Goal: Task Accomplishment & Management: Complete application form

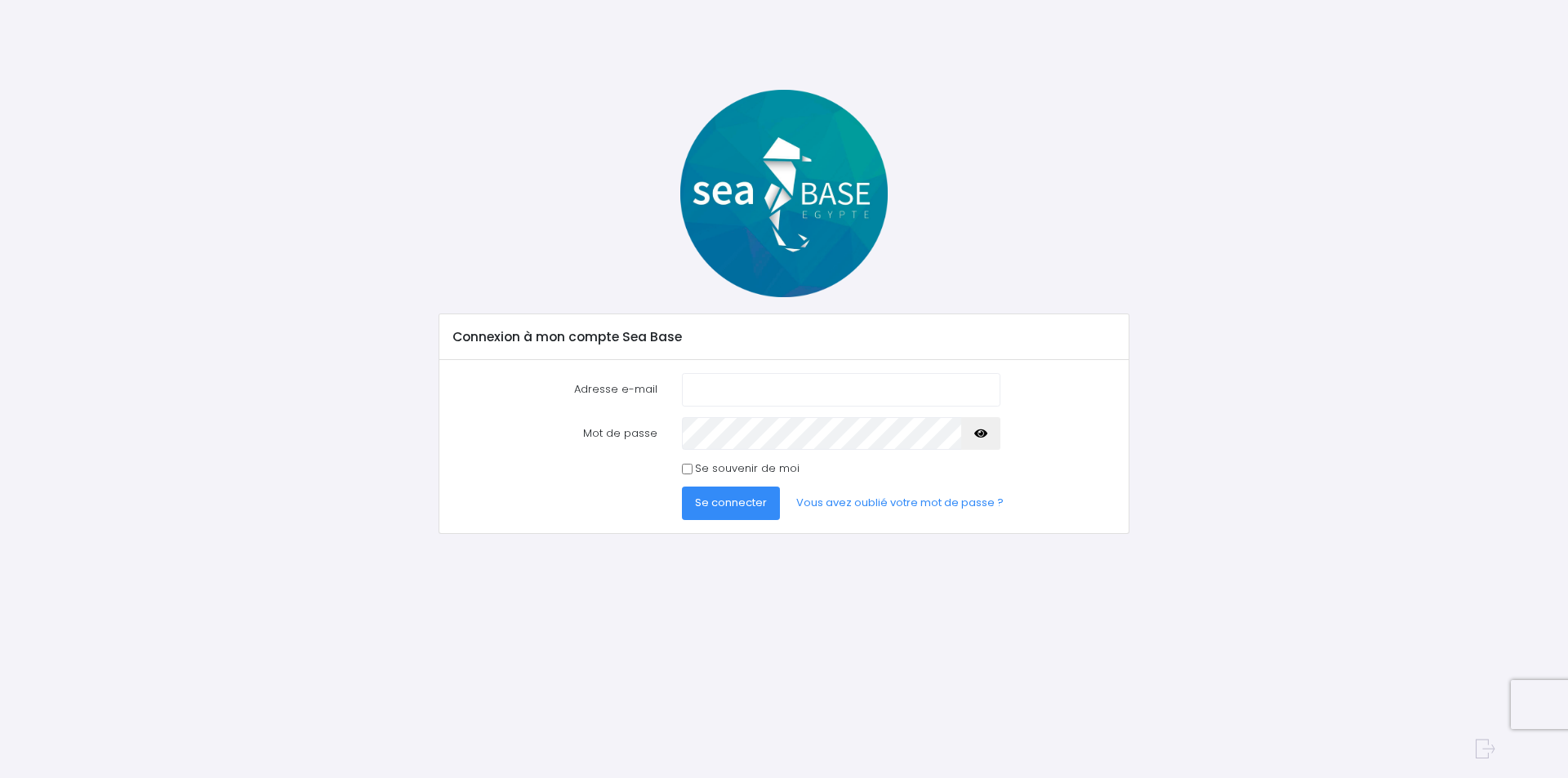
click at [738, 385] on input "Adresse e-mail" at bounding box center [840, 389] width 319 height 32
type input "charles.zamora@orange.fr"
click at [986, 433] on icon "button" at bounding box center [980, 433] width 13 height 0
click at [682, 468] on input "Se souvenir de moi" at bounding box center [687, 469] width 11 height 11
checkbox input "true"
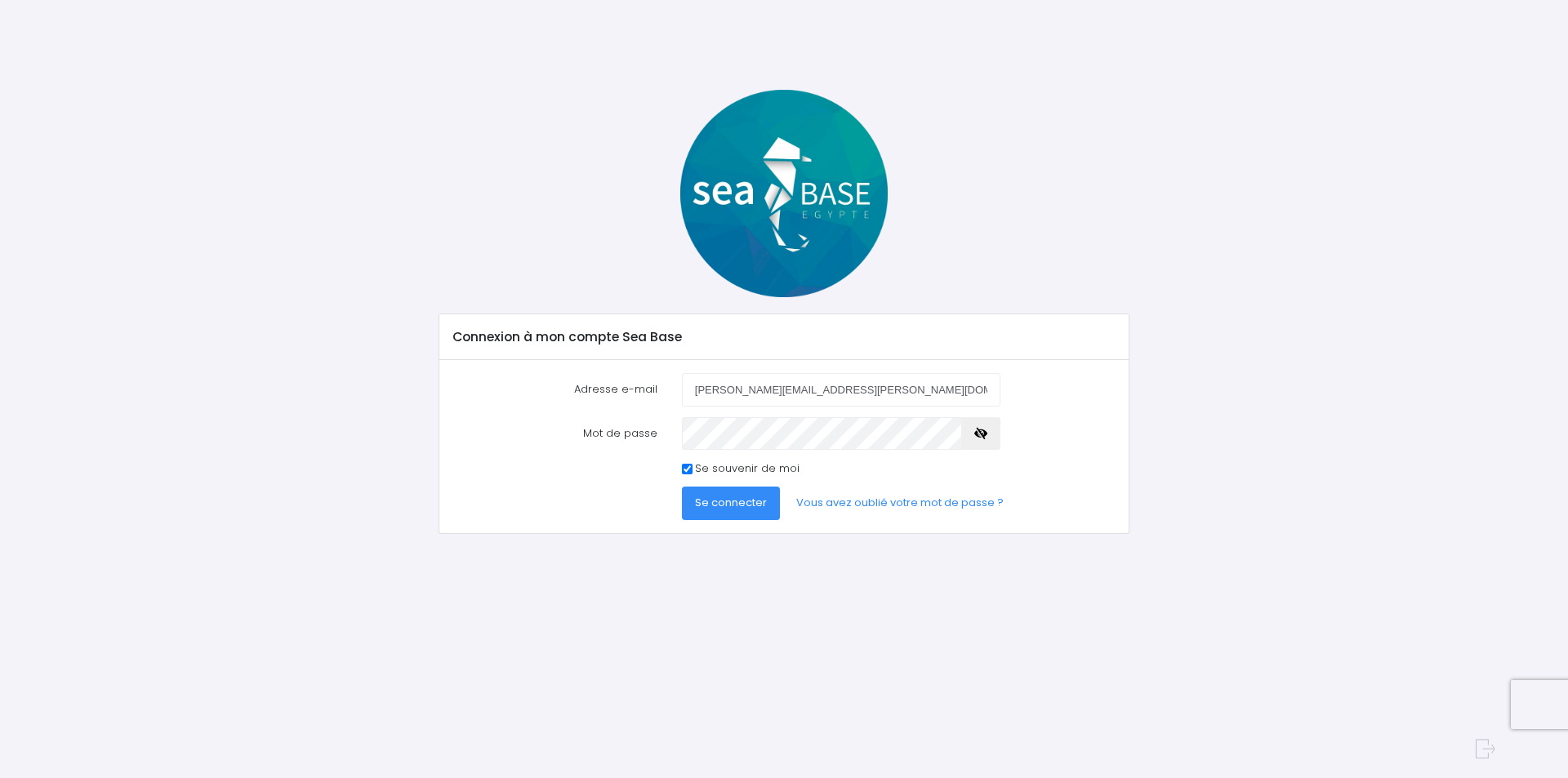
click at [725, 508] on span "Se connecter" at bounding box center [731, 502] width 72 height 15
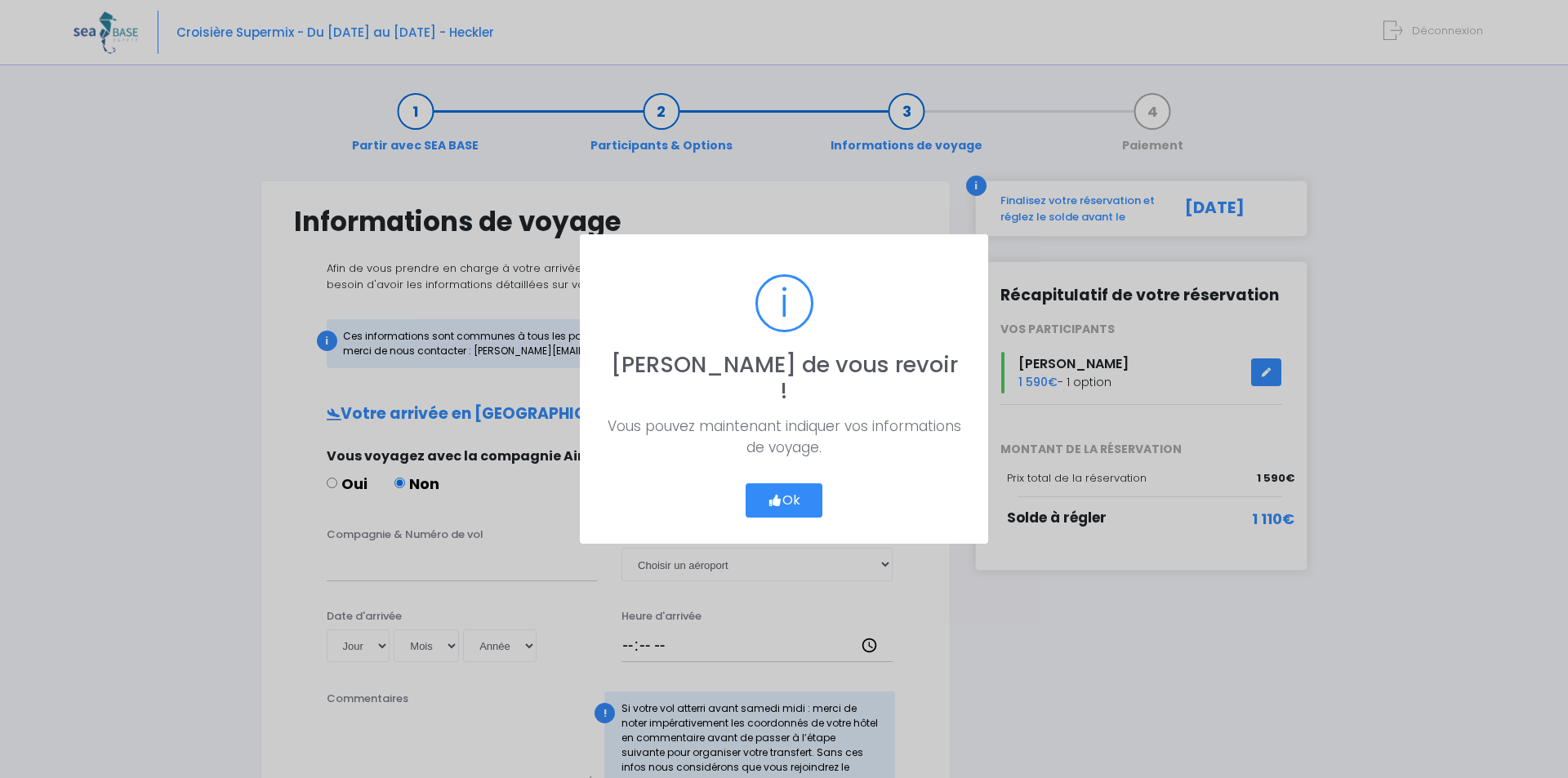
click at [799, 495] on button "Ok" at bounding box center [784, 501] width 77 height 34
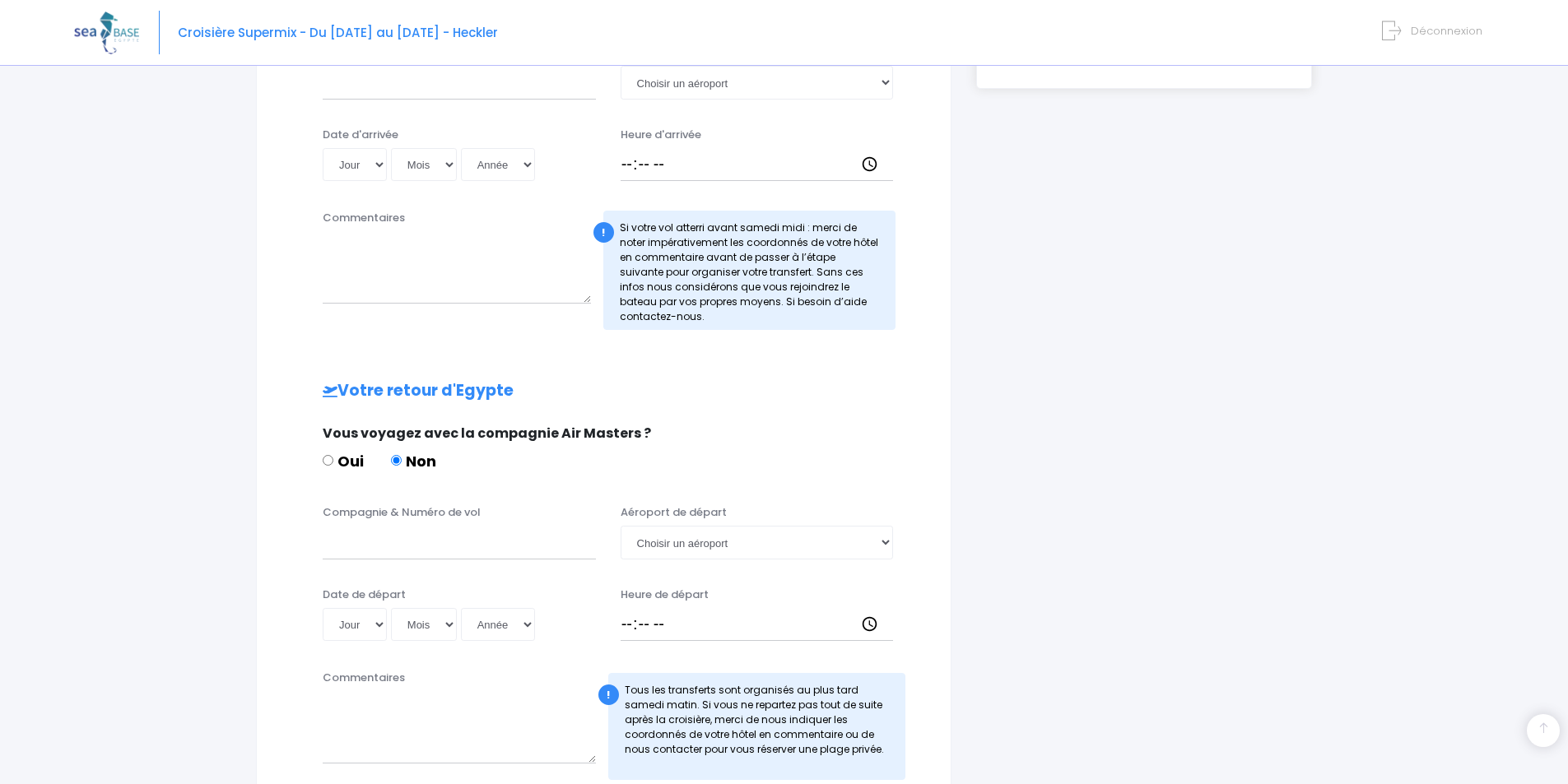
scroll to position [494, 0]
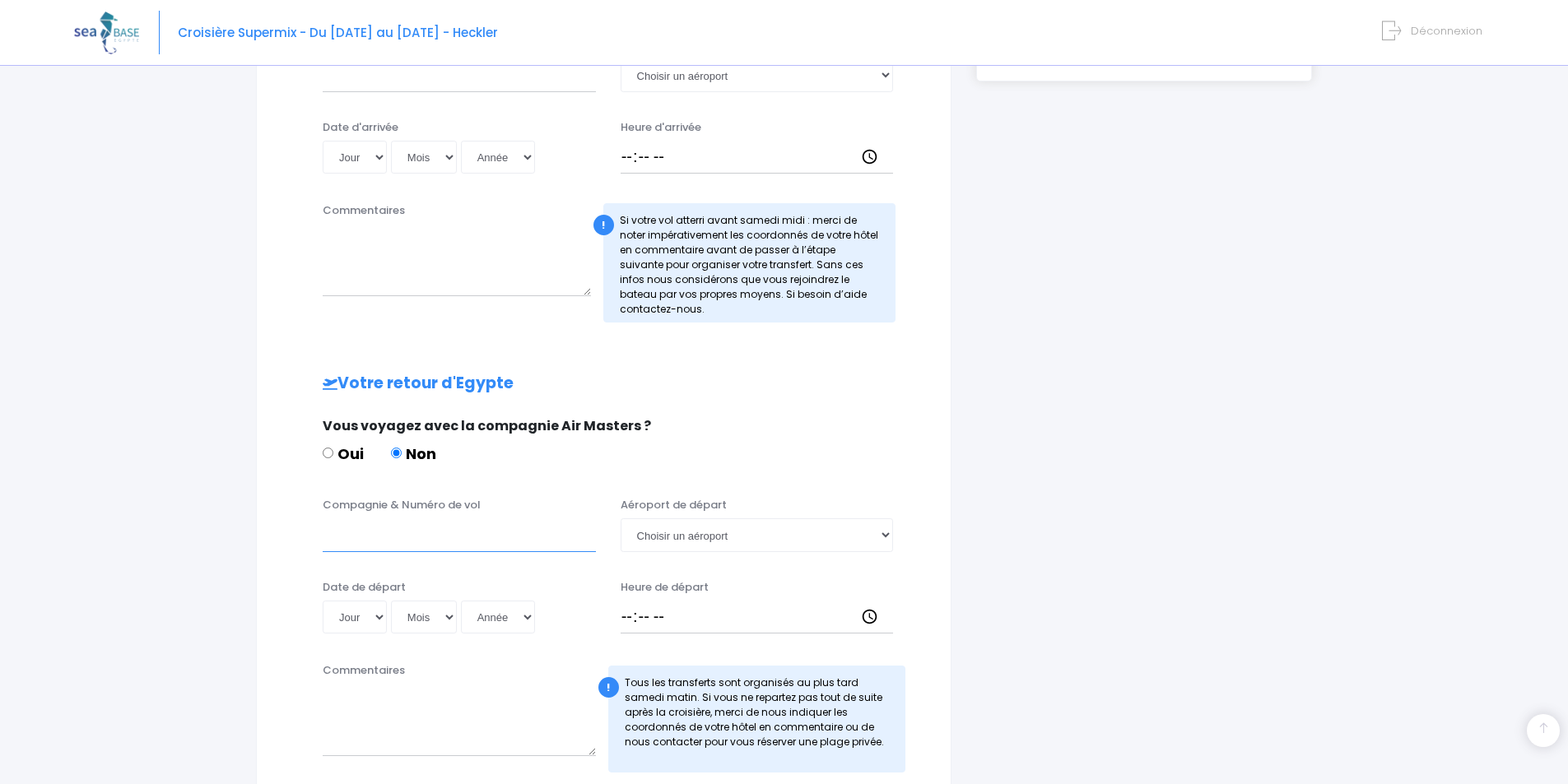
click at [436, 540] on input "Compagnie & Numéro de vol" at bounding box center [460, 535] width 273 height 33
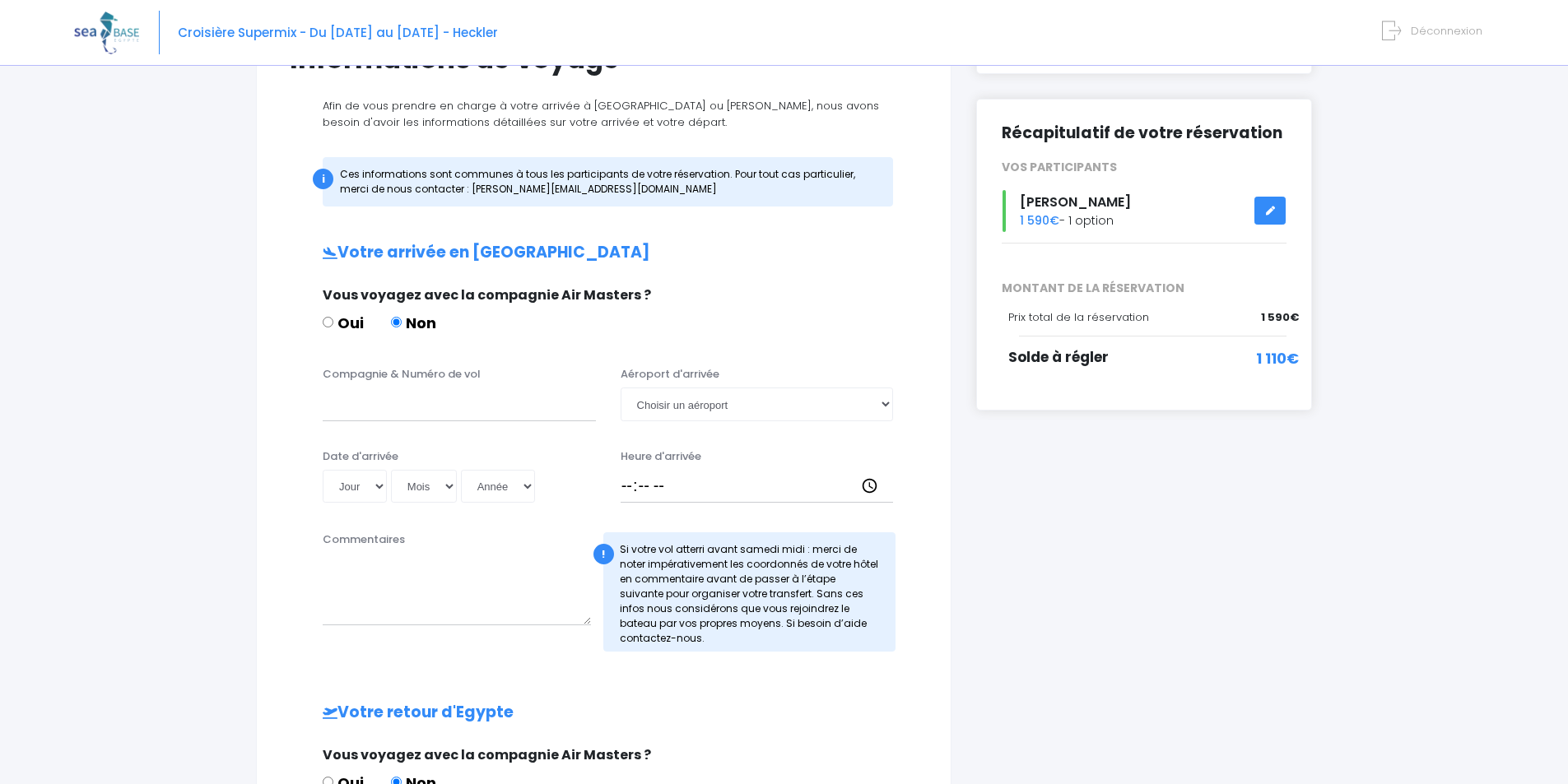
scroll to position [0, 0]
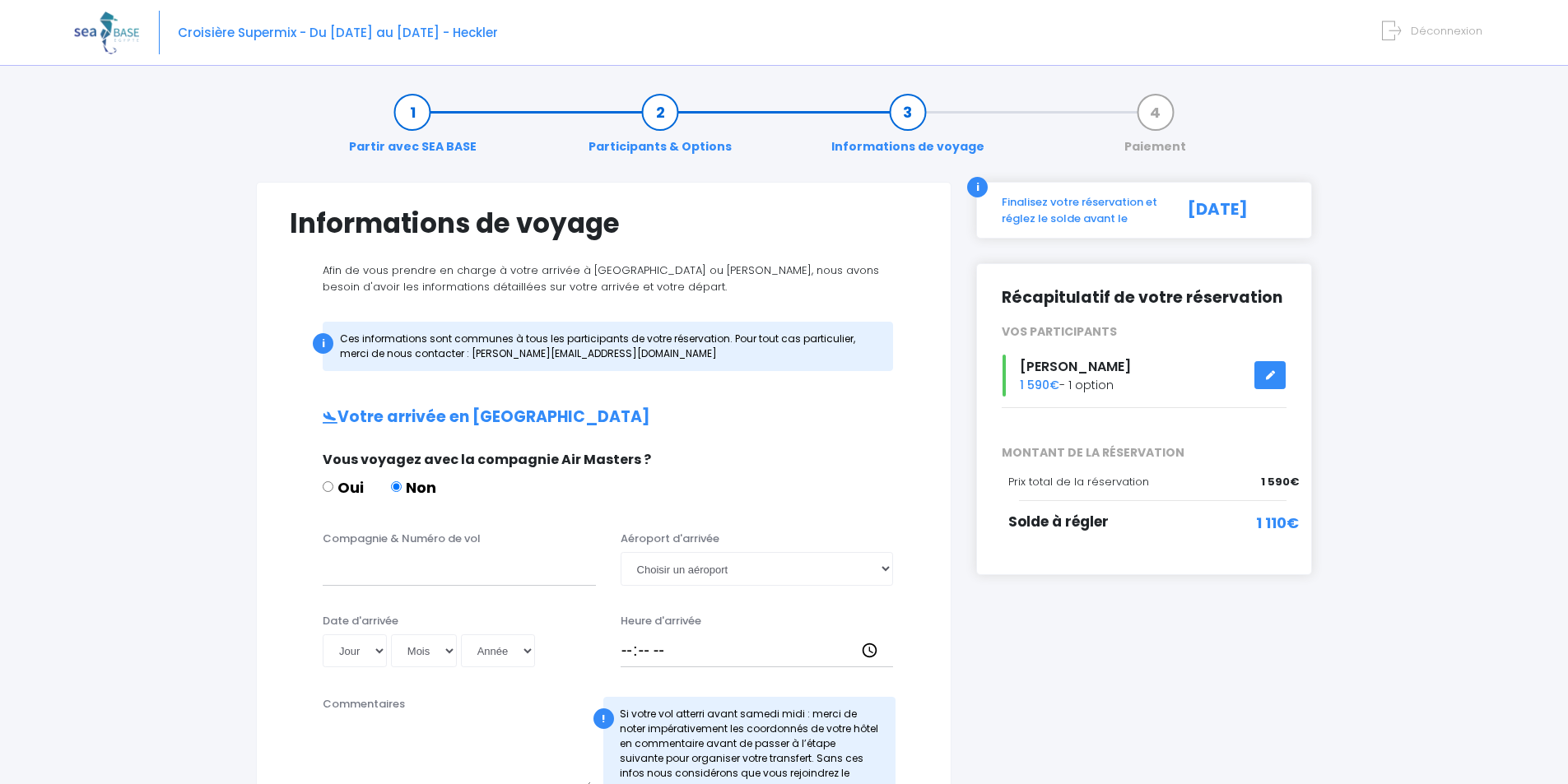
click at [1276, 376] on link at bounding box center [1270, 376] width 31 height 29
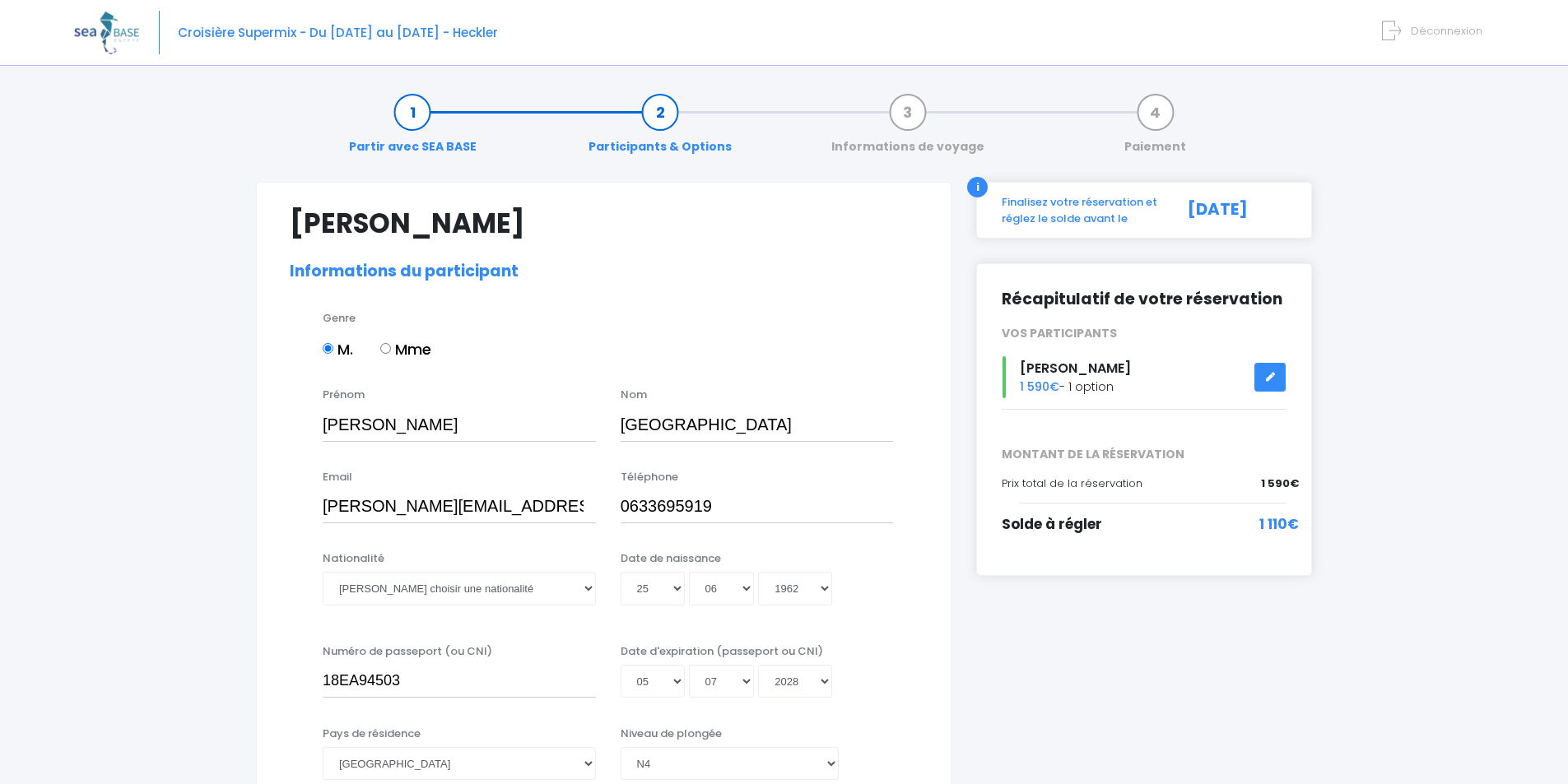
select select "N4"
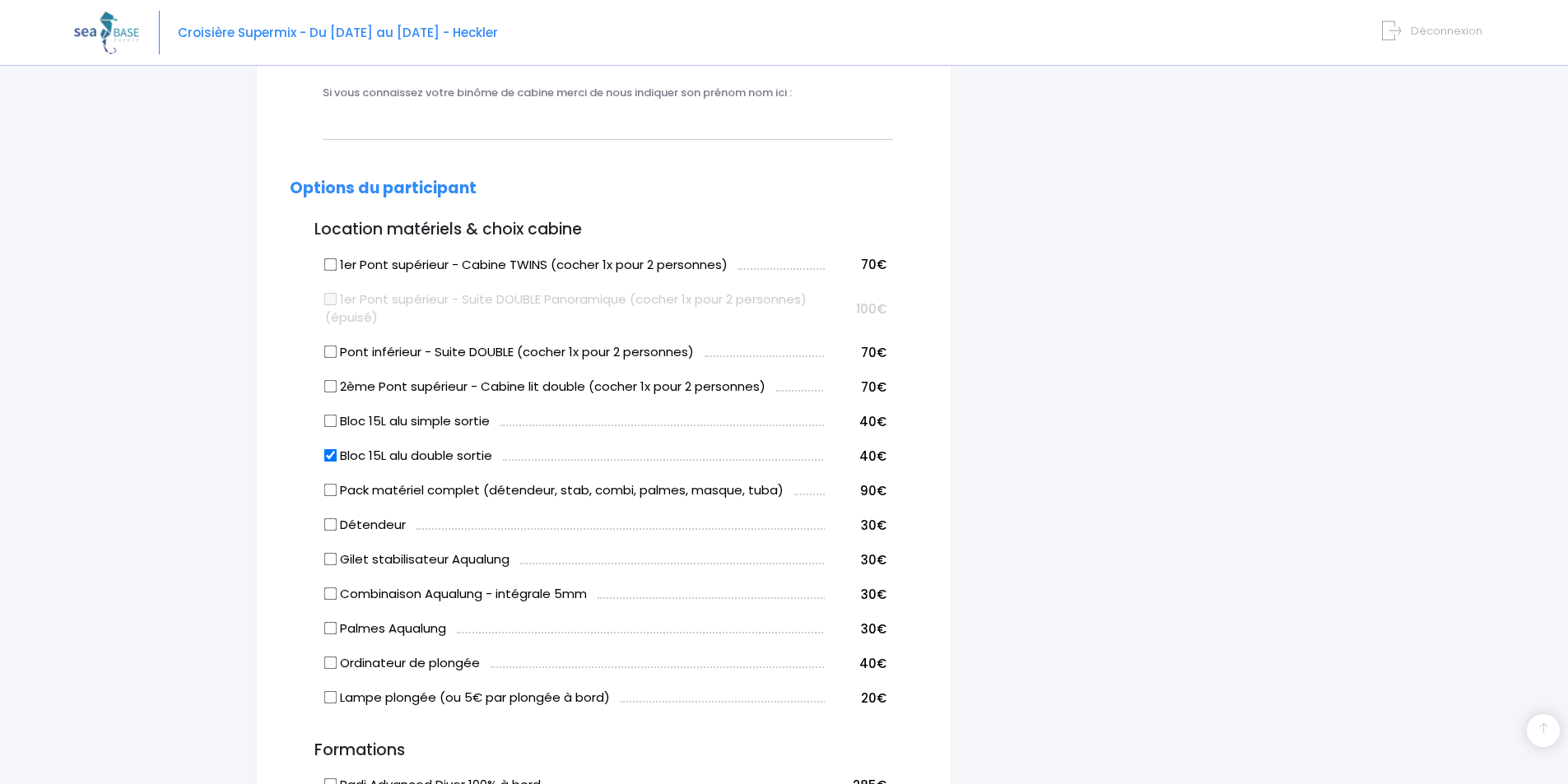
scroll to position [823, 0]
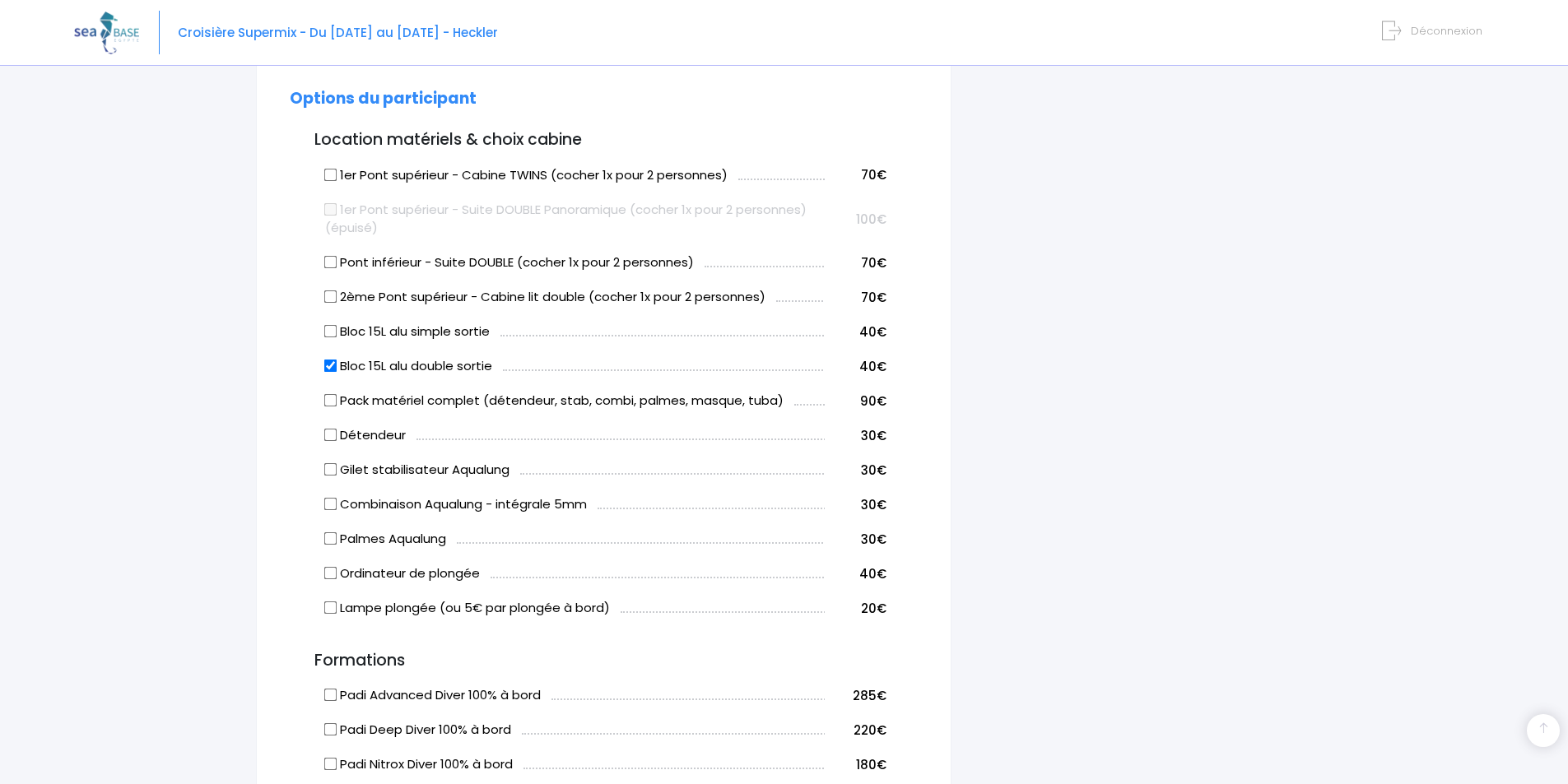
click at [331, 367] on input "Bloc 15L alu double sortie" at bounding box center [330, 366] width 13 height 13
checkbox input "false"
click at [336, 332] on input "Bloc 15L alu simple sortie" at bounding box center [330, 331] width 13 height 13
checkbox input "false"
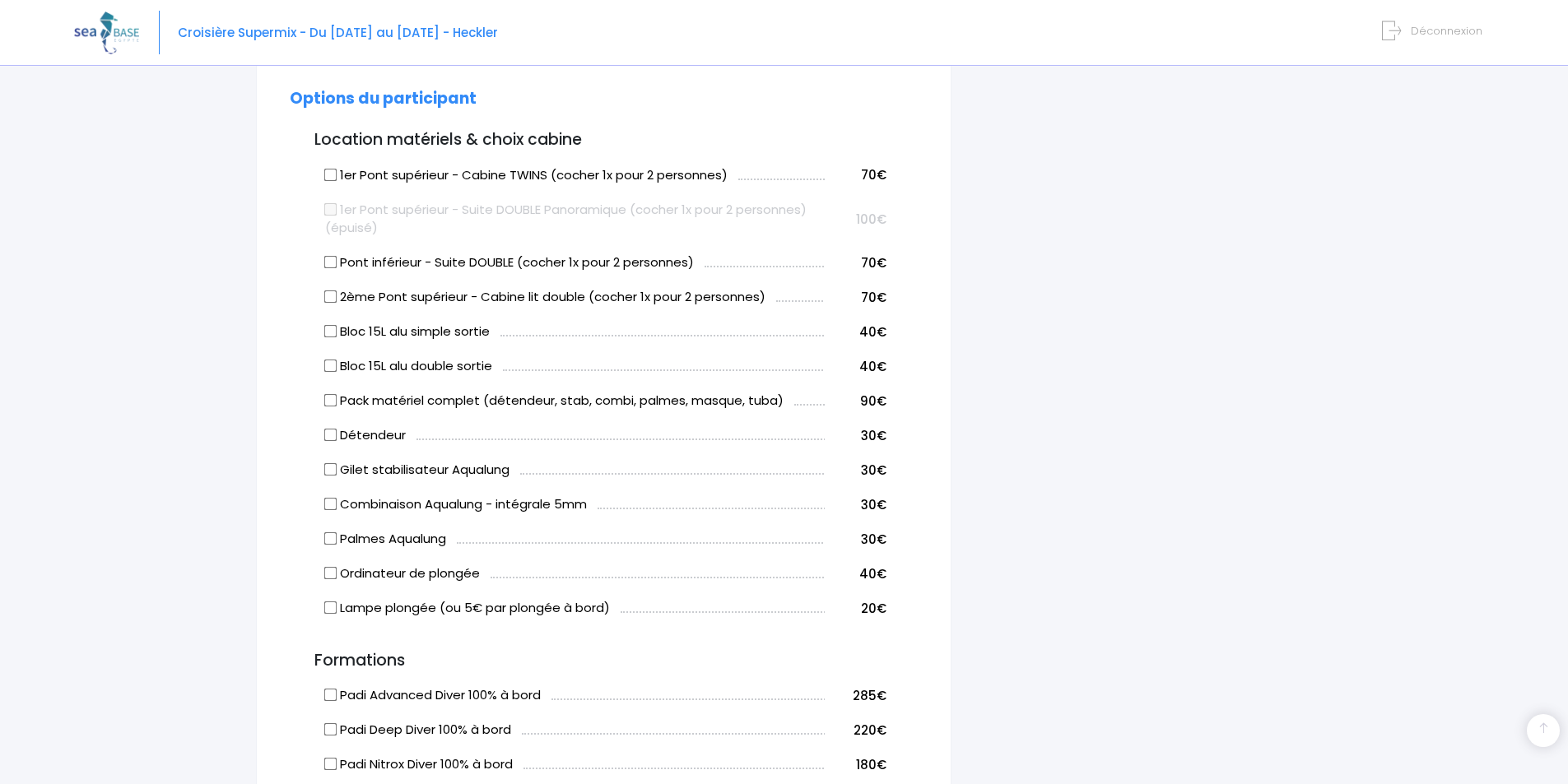
click at [332, 501] on input "Combinaison Aqualung - intégrale 5mm" at bounding box center [330, 504] width 13 height 13
checkbox input "true"
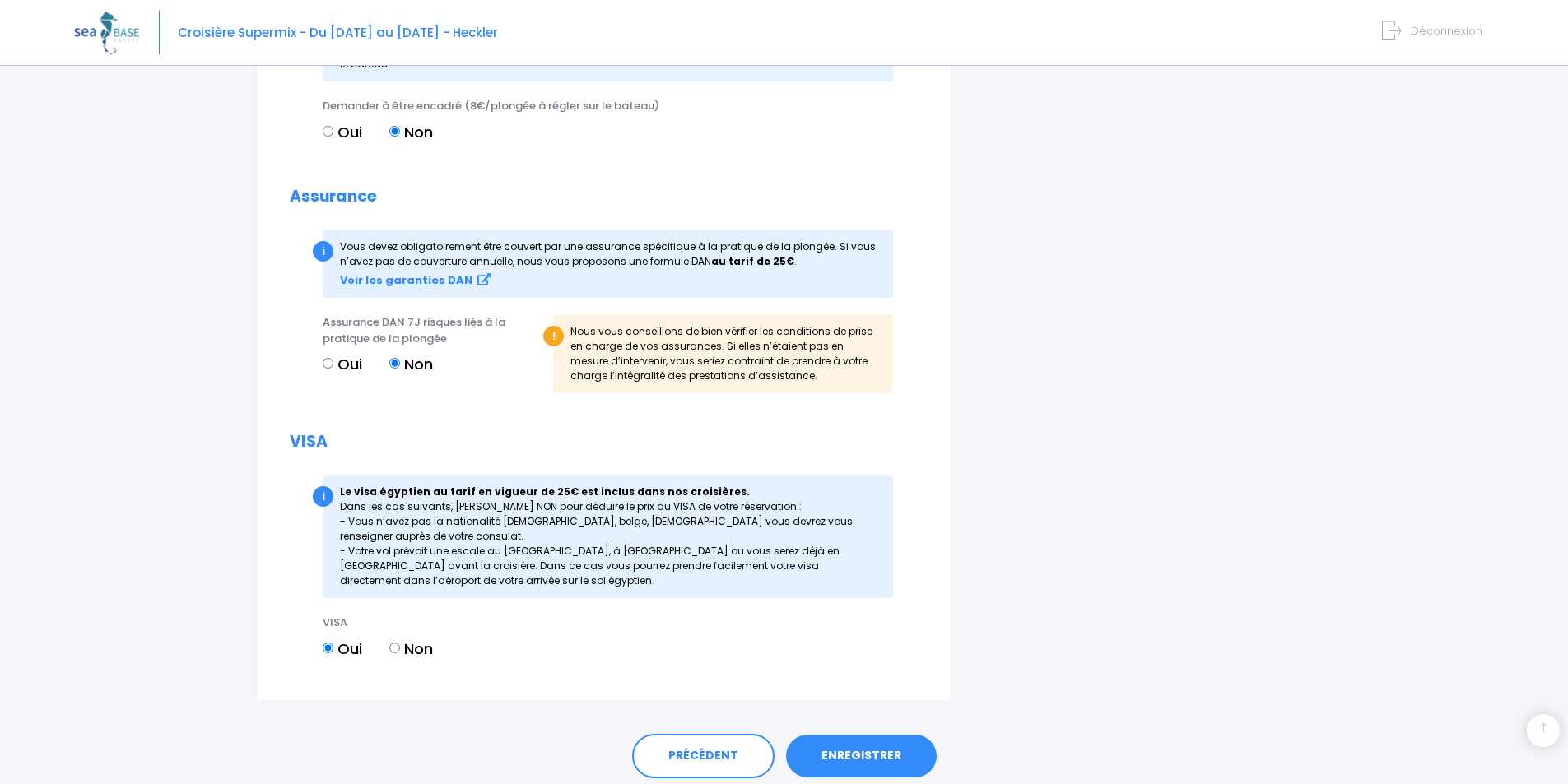
scroll to position [1844, 0]
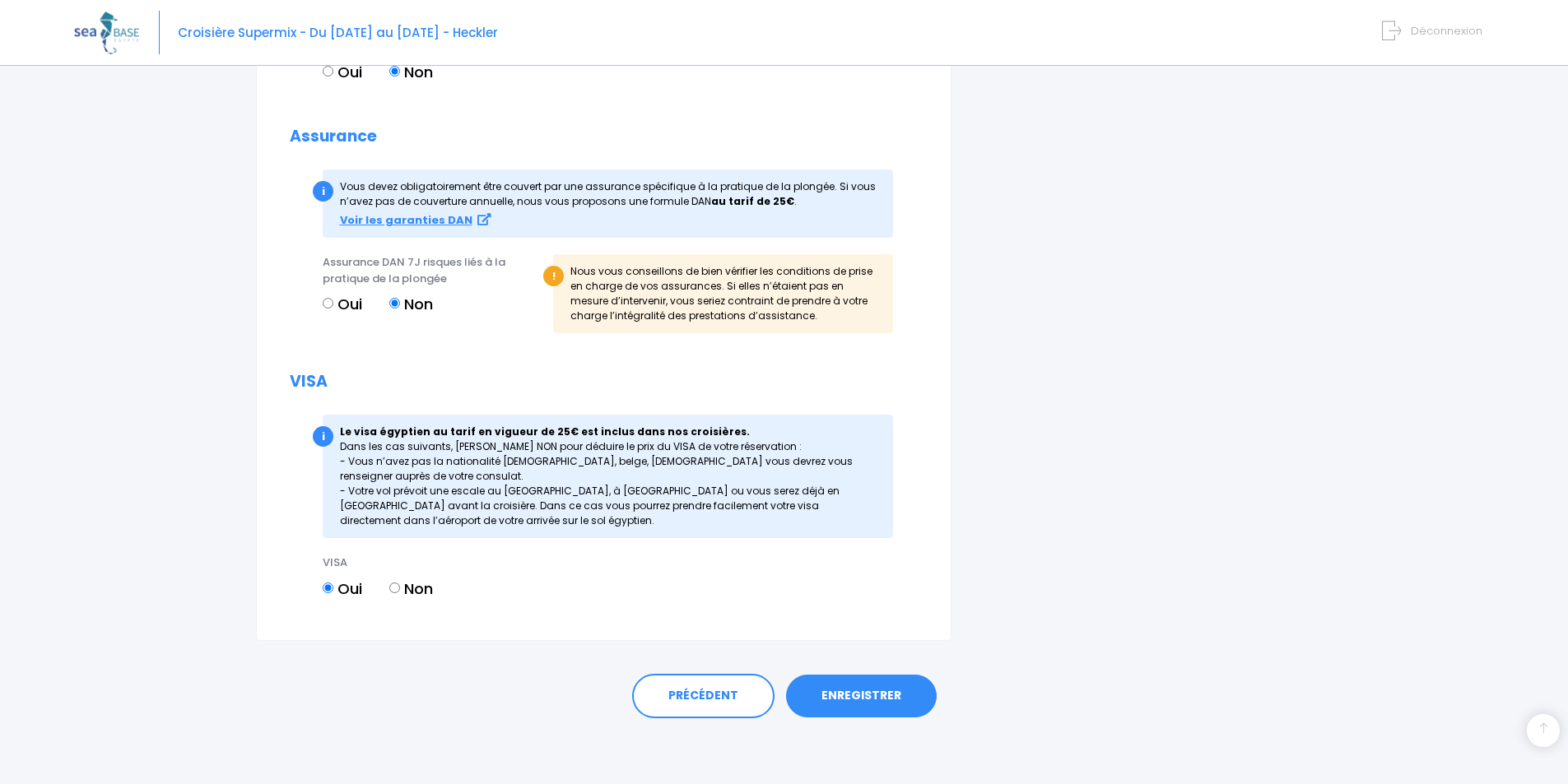
click at [857, 699] on link "ENREGISTRER" at bounding box center [862, 696] width 151 height 43
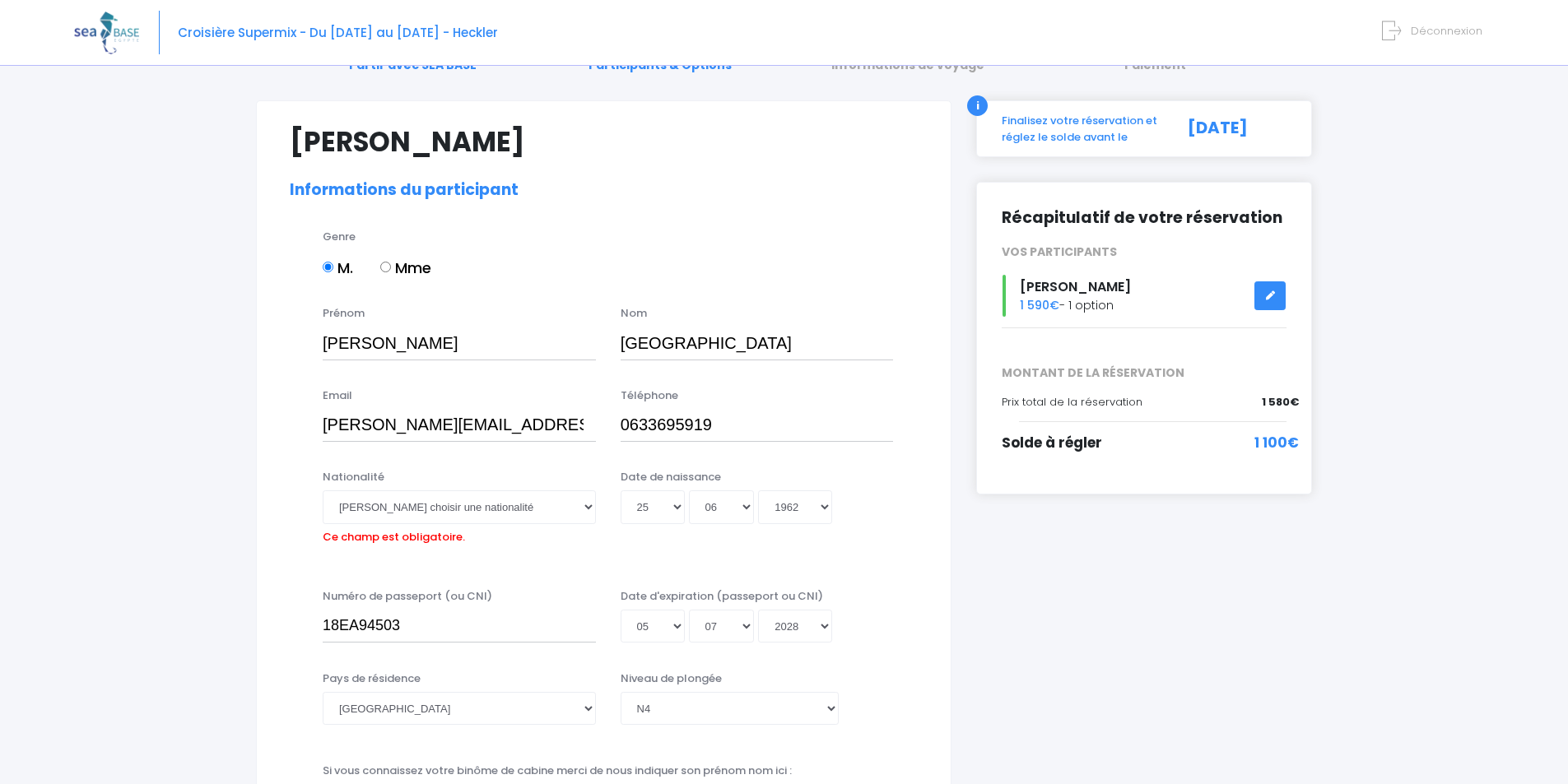
scroll to position [78, 0]
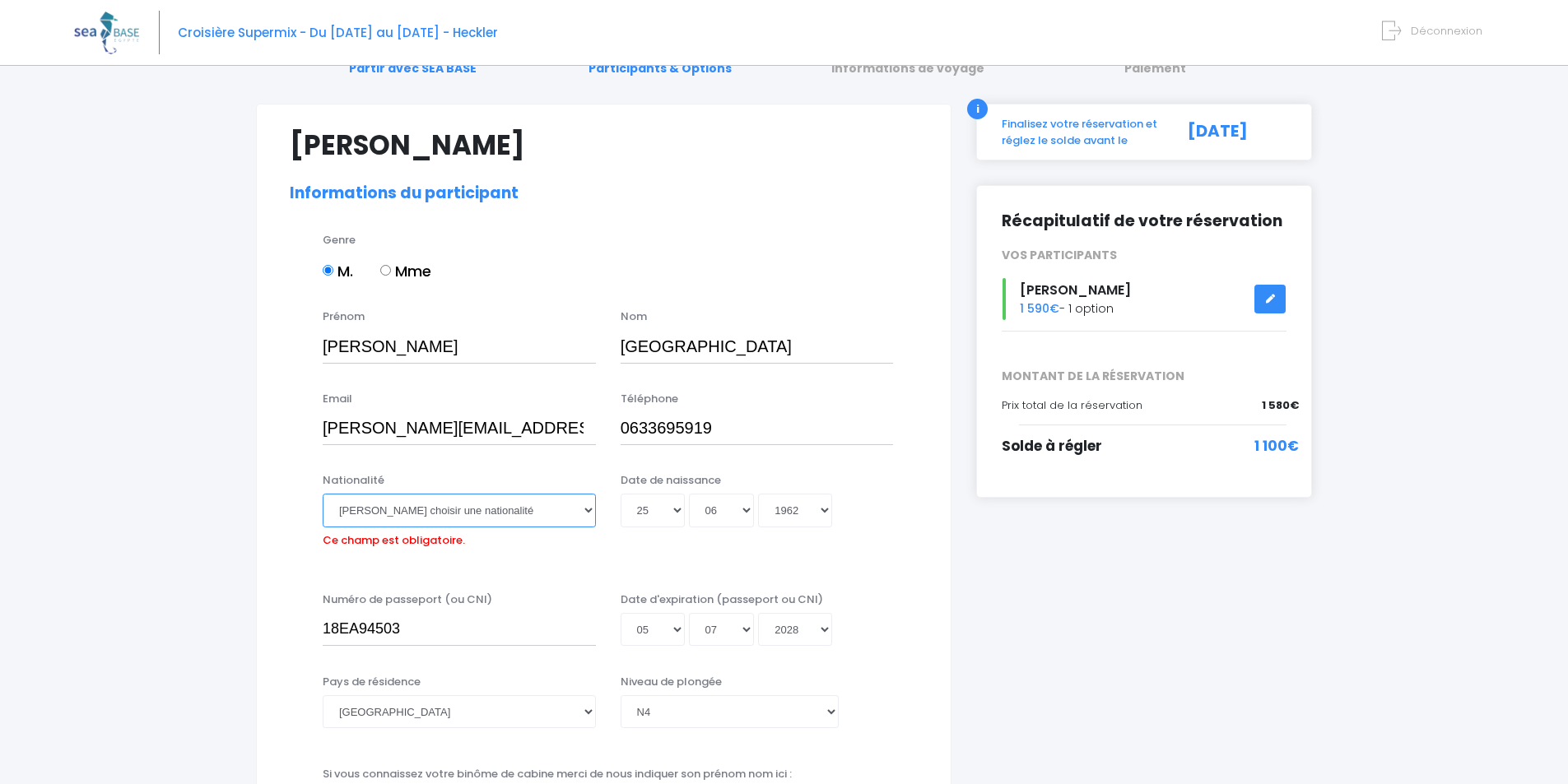
click at [592, 513] on select "Veuillez choisir une nationalité Afghane Albanaise Algerienne Allemande America…" at bounding box center [460, 510] width 273 height 33
select select "Française"
click at [323, 494] on select "Veuillez choisir une nationalité Afghane Albanaise Algerienne Allemande America…" at bounding box center [460, 510] width 273 height 33
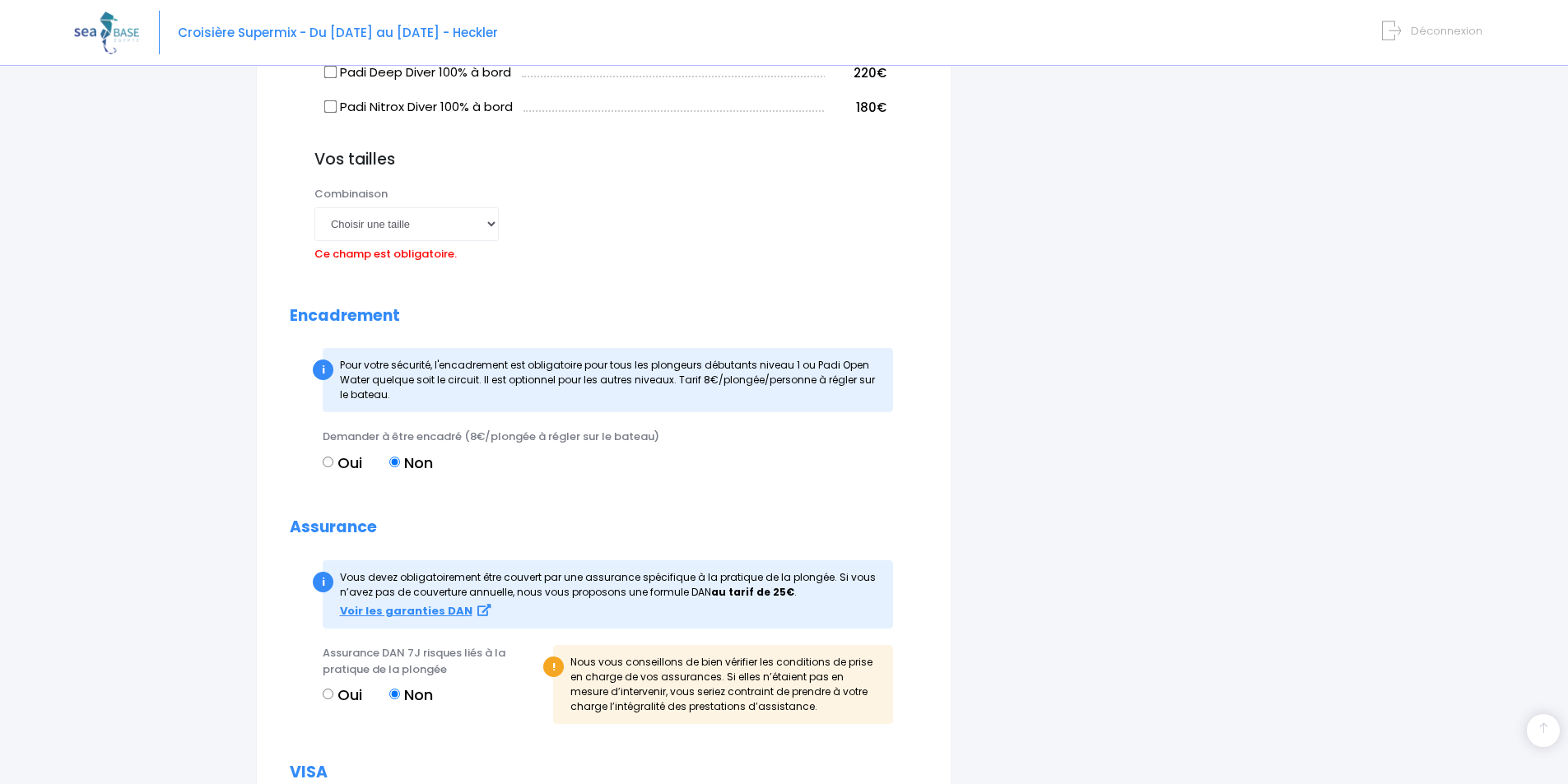
scroll to position [1559, 0]
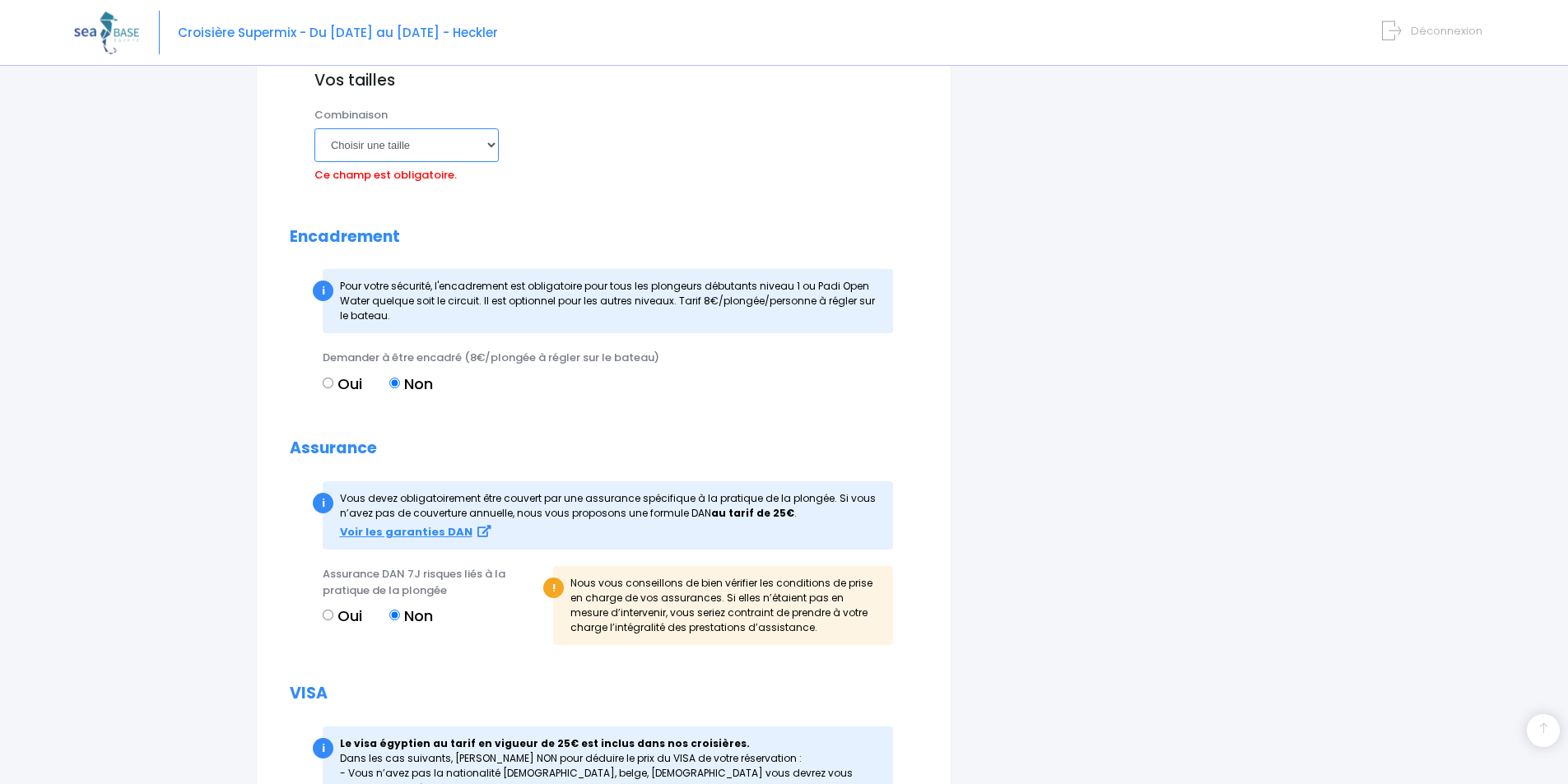
click at [485, 146] on select "Choisir une taille XS S M ML L XL XXL" at bounding box center [407, 145] width 185 height 33
select select "M"
click at [315, 128] on select "Choisir une taille XS S M ML L XL XXL" at bounding box center [407, 145] width 185 height 33
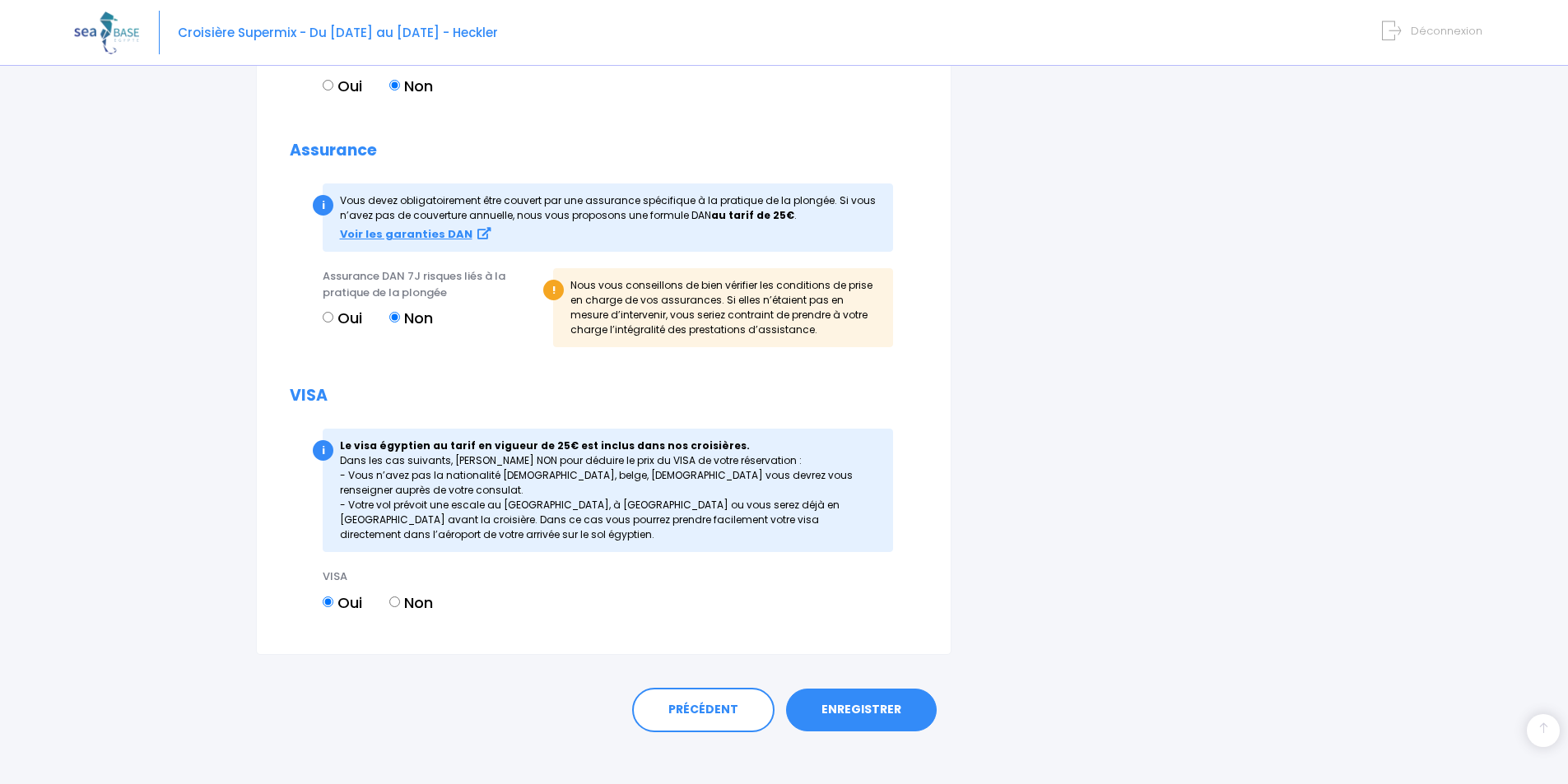
scroll to position [1844, 0]
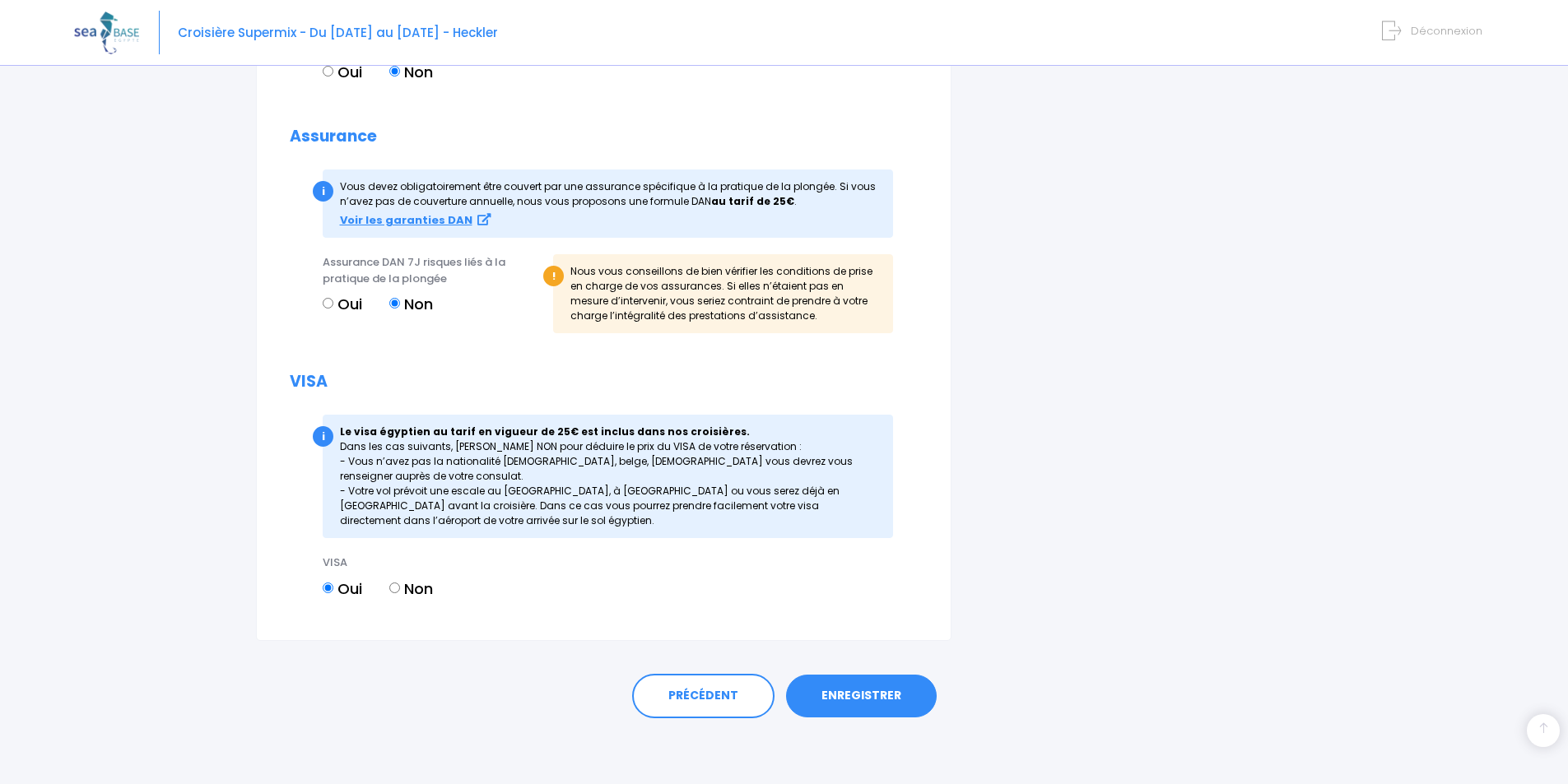
click at [847, 698] on link "ENREGISTRER" at bounding box center [862, 696] width 151 height 43
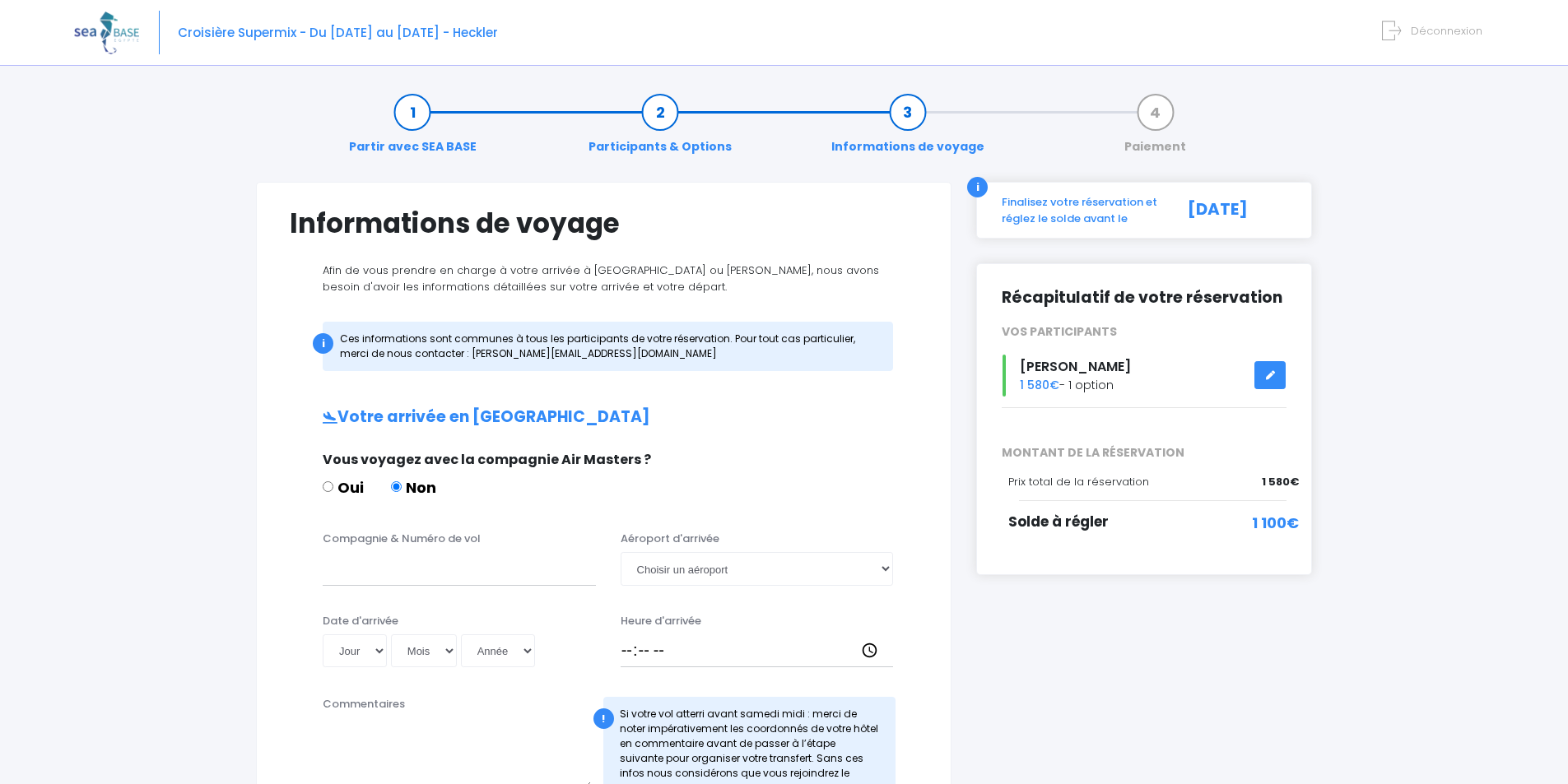
click at [1443, 29] on span "Déconnexion" at bounding box center [1446, 30] width 72 height 15
